Goal: Transaction & Acquisition: Obtain resource

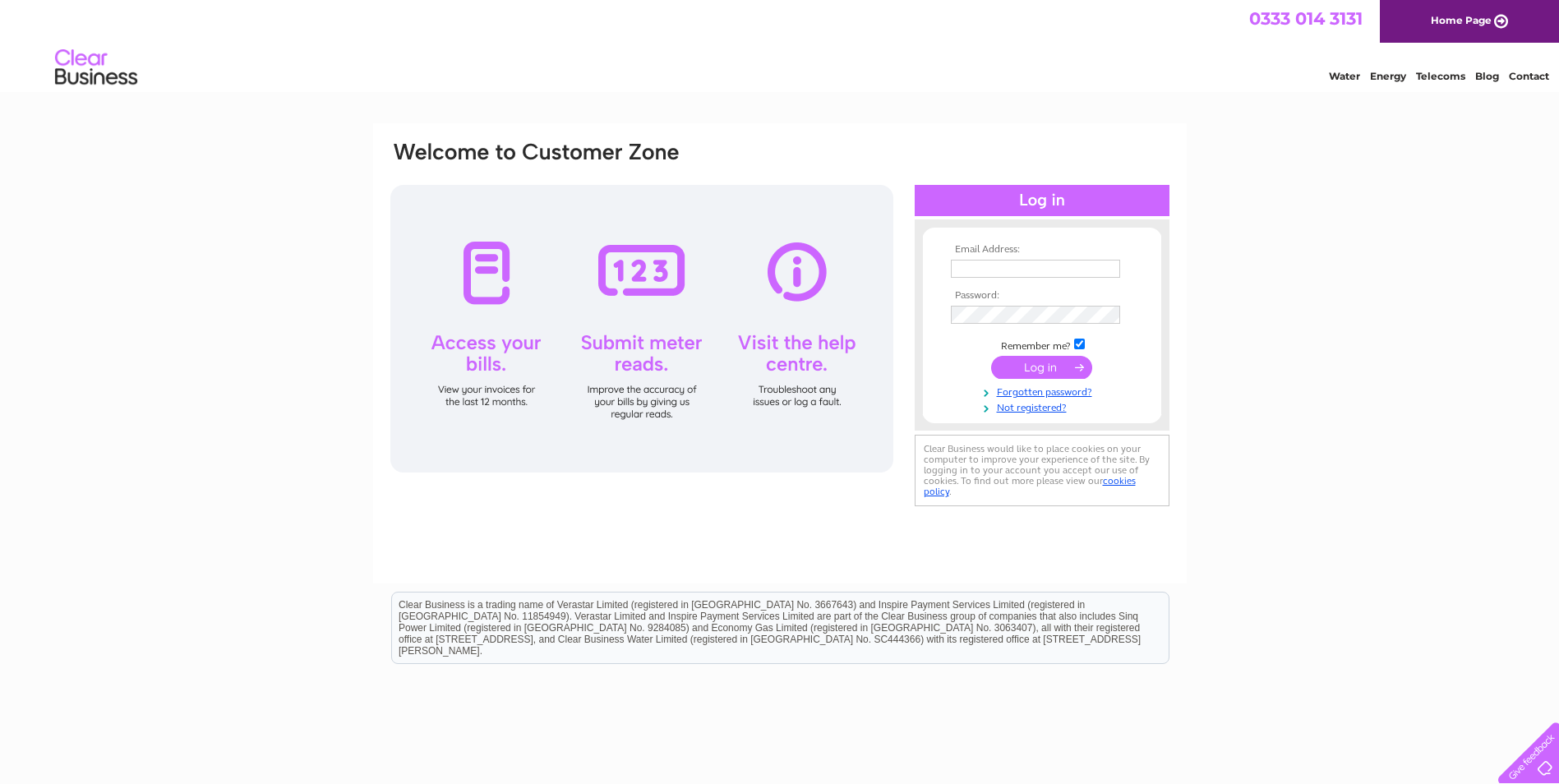
type input "[EMAIL_ADDRESS][DOMAIN_NAME]"
click at [1042, 369] on input "submit" at bounding box center [1042, 367] width 101 height 23
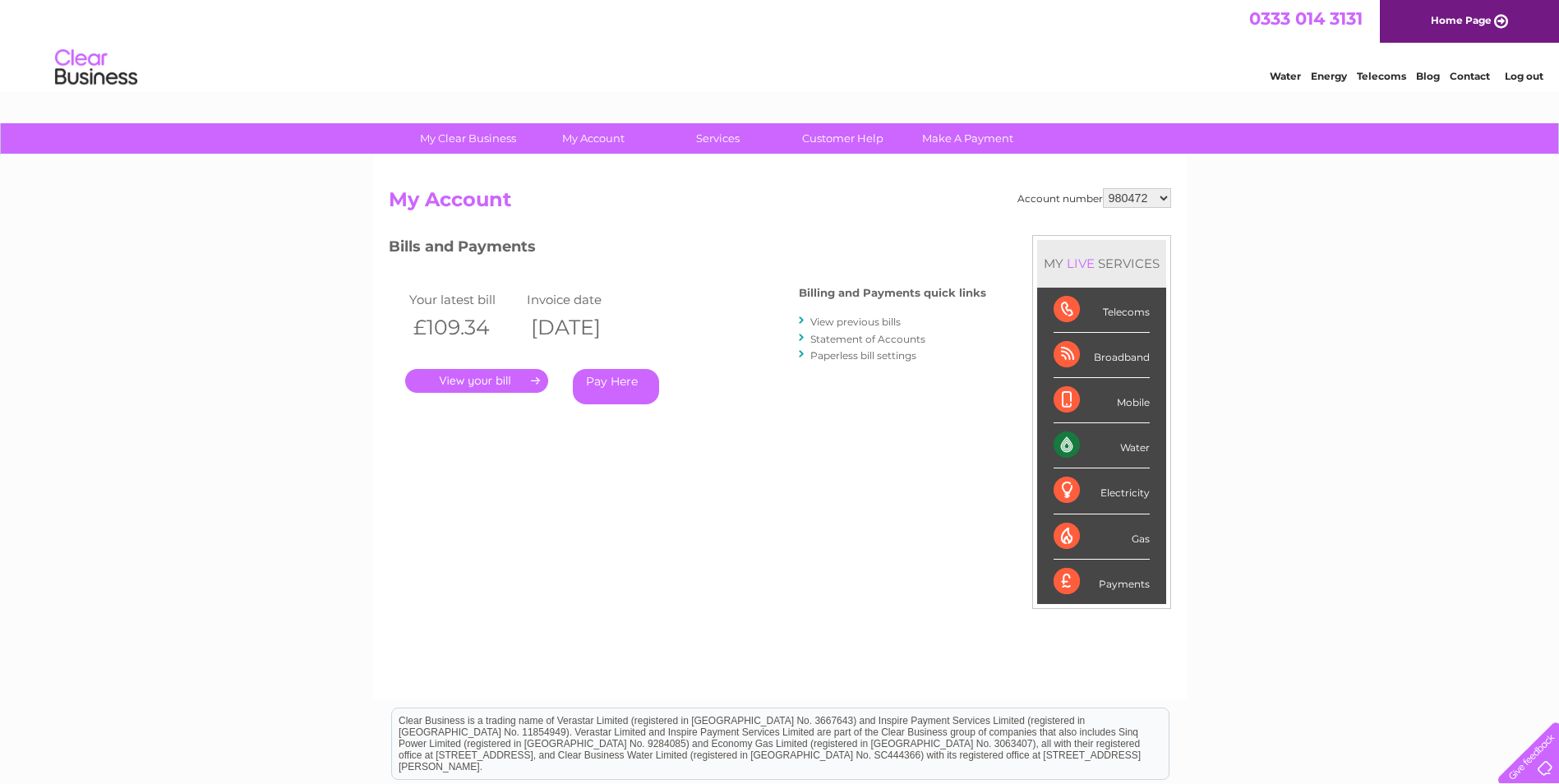
click at [1169, 201] on select "980472 1090326" at bounding box center [1137, 198] width 69 height 20
click at [1231, 205] on div "My Clear Business Login Details My Details My Preferences Link Account My Accou…" at bounding box center [780, 551] width 1559 height 857
click at [1158, 198] on select "980472 1090326" at bounding box center [1137, 198] width 69 height 20
select select "1090326"
click at [1103, 188] on select "980472 1090326" at bounding box center [1137, 198] width 69 height 20
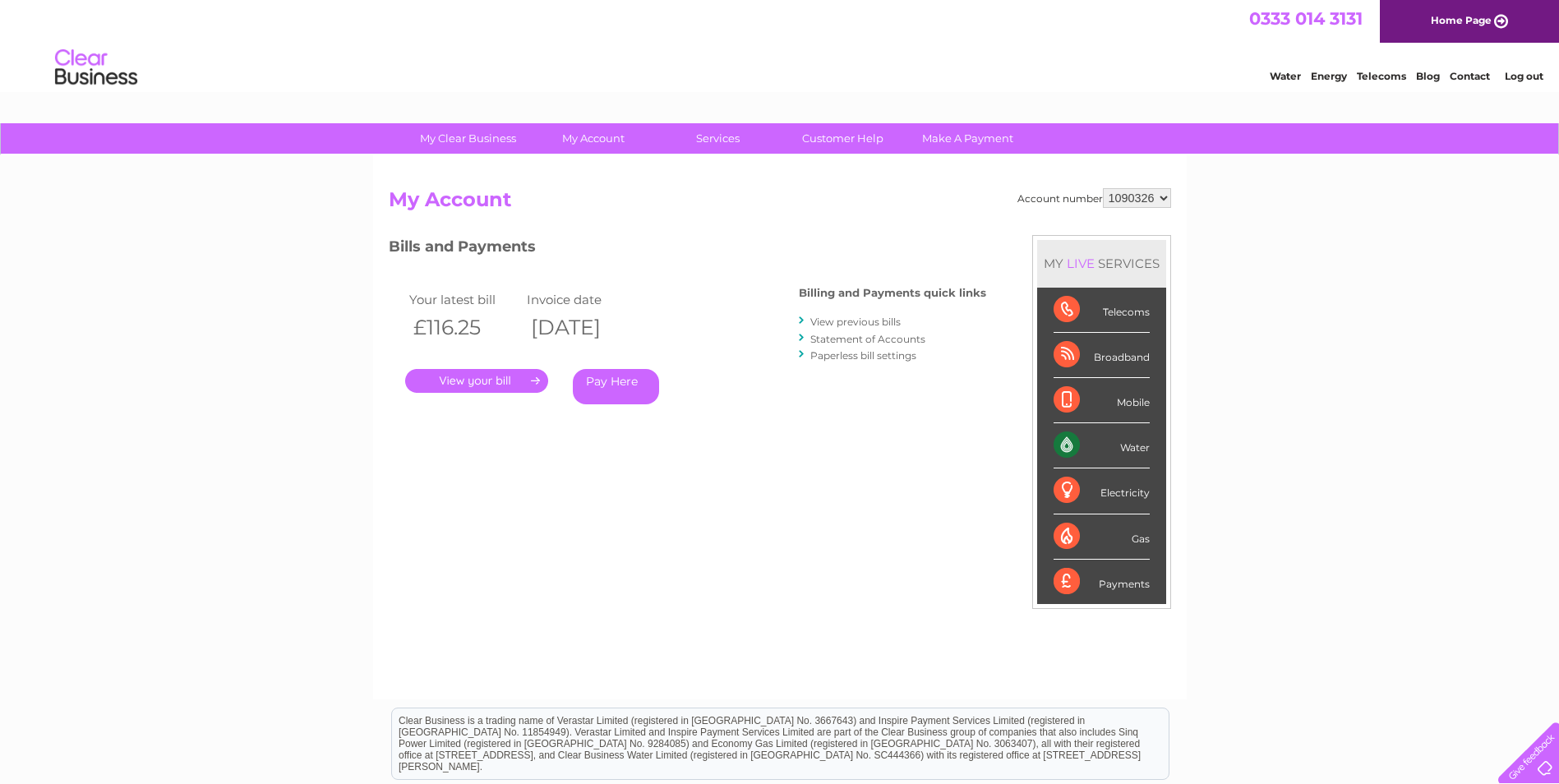
click at [893, 341] on link "Statement of Accounts" at bounding box center [868, 338] width 115 height 12
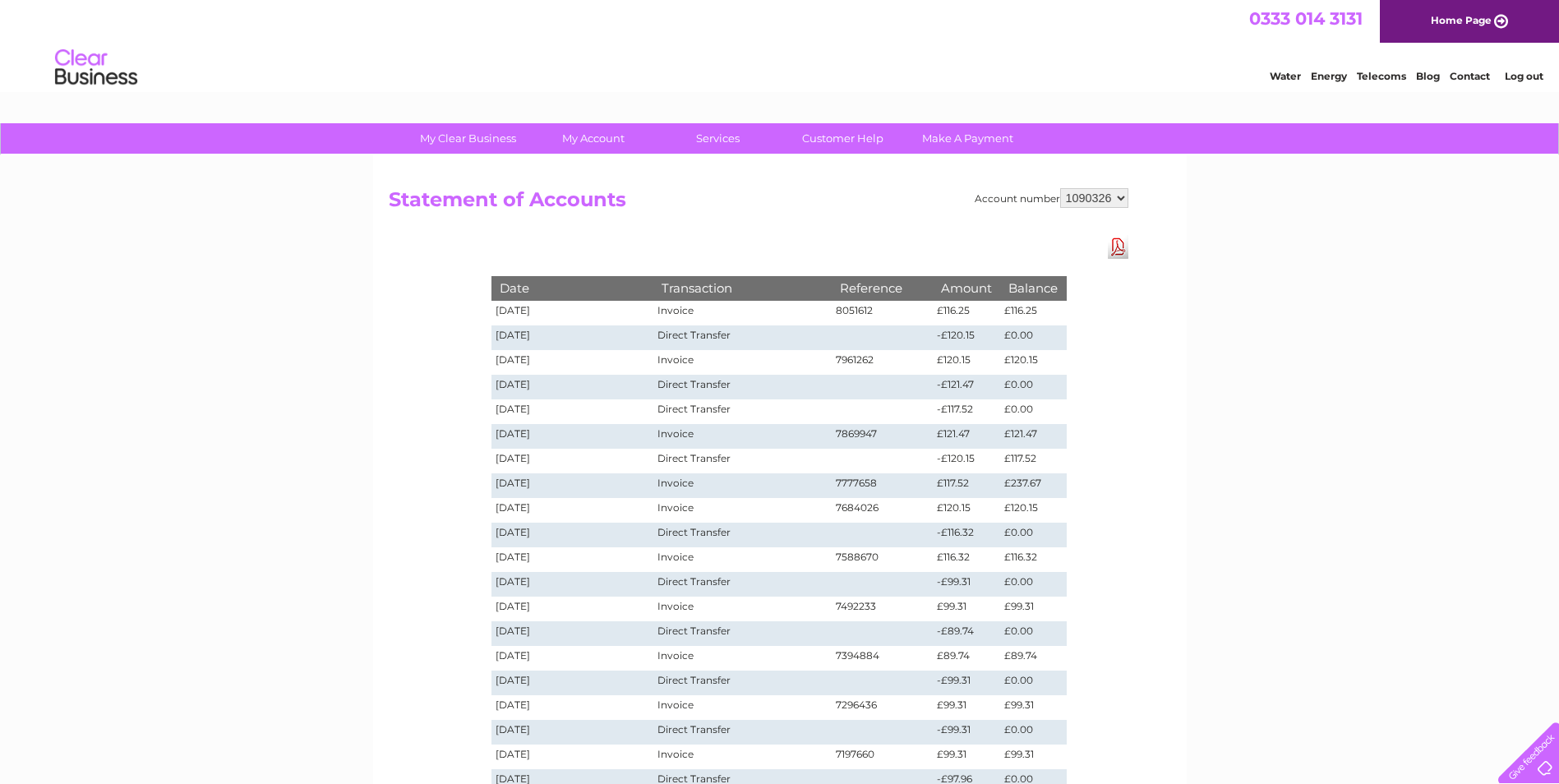
click at [1112, 243] on link "Download Pdf" at bounding box center [1118, 247] width 21 height 24
click at [1121, 201] on select "980472 1090326" at bounding box center [1094, 198] width 69 height 20
select select "980472"
click at [1060, 188] on select "980472 1090326" at bounding box center [1094, 198] width 69 height 20
click at [1118, 243] on link "Download Pdf" at bounding box center [1118, 247] width 21 height 24
